Goal: Transaction & Acquisition: Purchase product/service

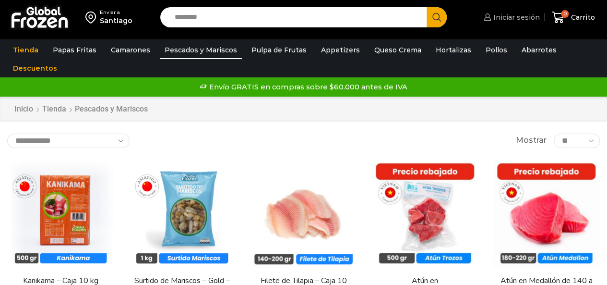
click at [524, 16] on span "Iniciar sesión" at bounding box center [515, 17] width 49 height 10
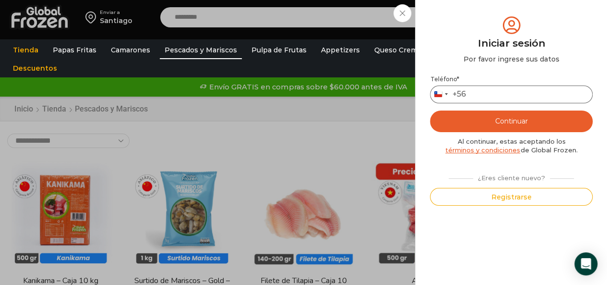
click at [501, 91] on input "Teléfono *" at bounding box center [511, 94] width 163 height 18
type input "*"
type input "*********"
click at [521, 128] on button "Continuar" at bounding box center [511, 121] width 163 height 22
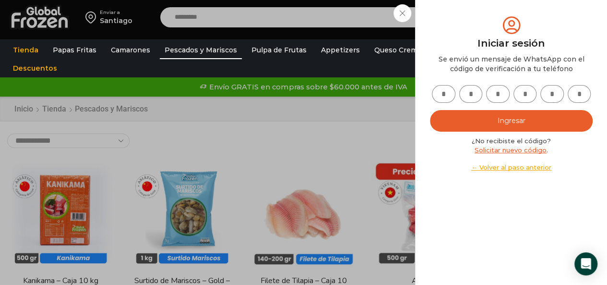
click at [442, 95] on input "text" at bounding box center [444, 94] width 24 height 18
type input "*"
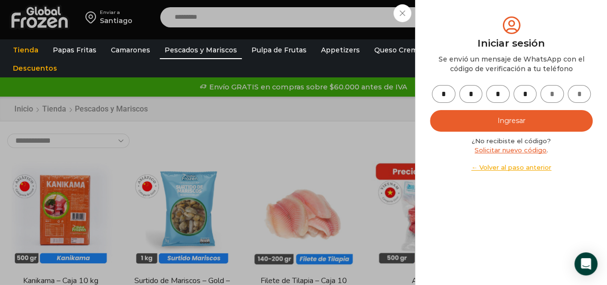
type input "*"
click at [530, 117] on button "Ingresar" at bounding box center [511, 121] width 163 height 22
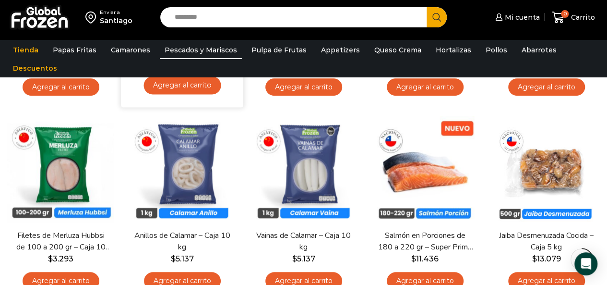
scroll to position [244, 0]
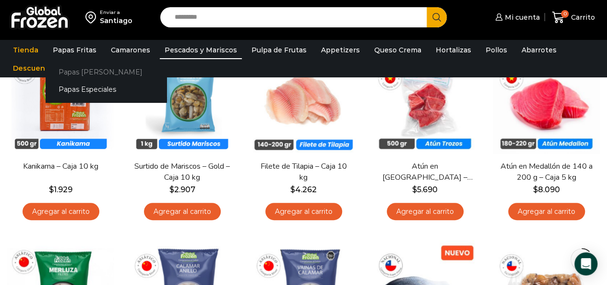
click at [80, 74] on link "Papas [PERSON_NAME]" at bounding box center [106, 72] width 121 height 18
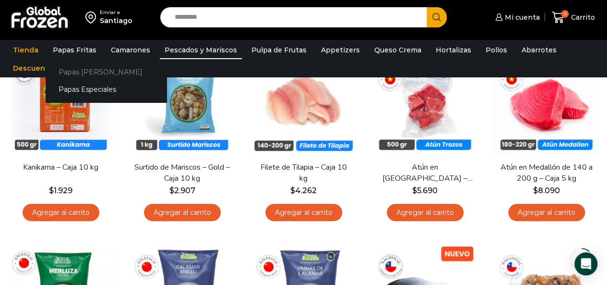
scroll to position [118, 0]
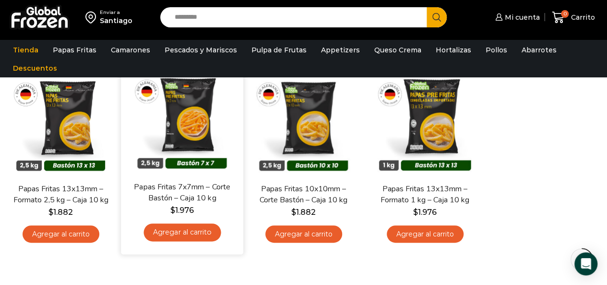
scroll to position [97, 0]
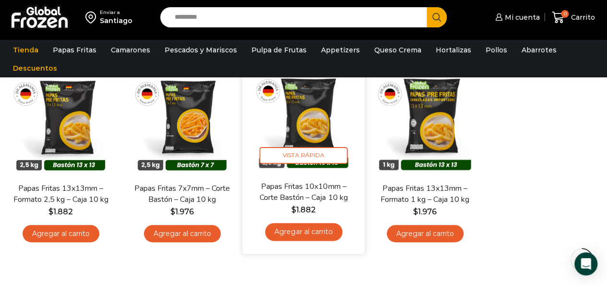
click at [319, 227] on link "Agregar al carrito" at bounding box center [303, 232] width 77 height 18
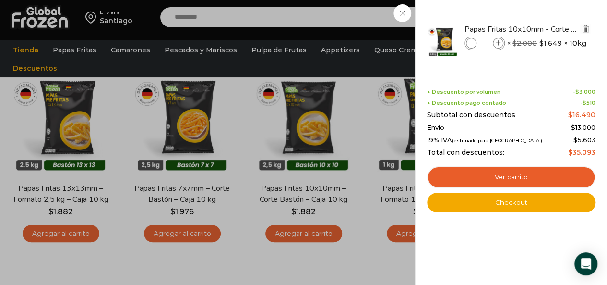
click at [500, 46] on span at bounding box center [498, 43] width 11 height 11
type input "*"
click at [494, 42] on span at bounding box center [498, 43] width 11 height 11
type input "*"
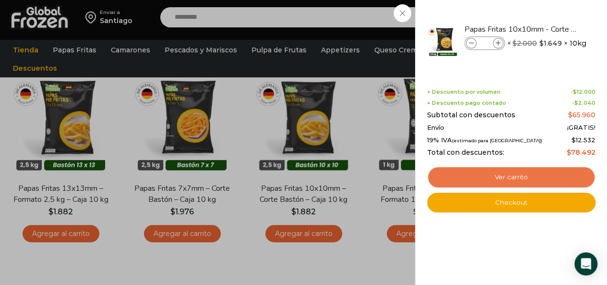
click at [519, 178] on link "Ver carrito" at bounding box center [511, 177] width 168 height 22
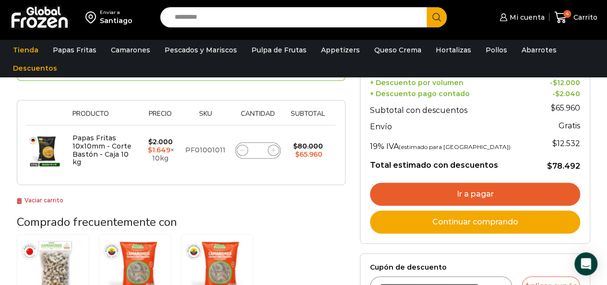
scroll to position [160, 0]
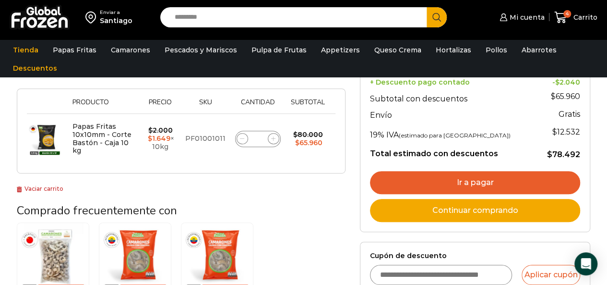
click at [410, 177] on link "Ir a pagar" at bounding box center [475, 182] width 210 height 23
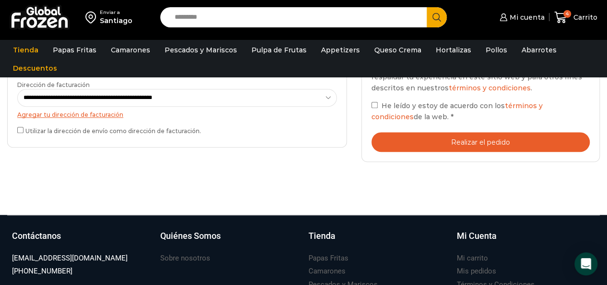
scroll to position [336, 0]
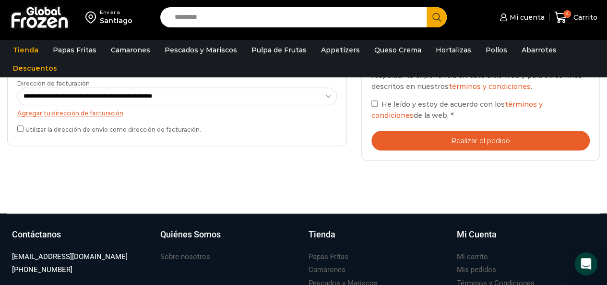
click at [408, 143] on button "Realizar el pedido" at bounding box center [480, 141] width 218 height 20
